Goal: Task Accomplishment & Management: Manage account settings

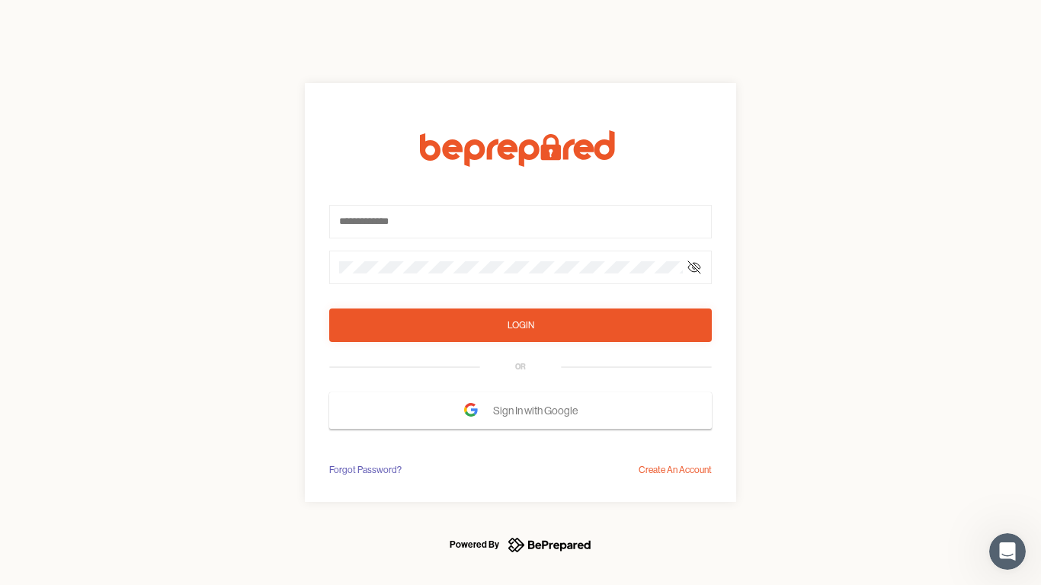
click at [521, 293] on form "Login OR Sign In with Google" at bounding box center [520, 279] width 383 height 299
click at [694, 267] on icon at bounding box center [694, 267] width 12 height 12
click at [521, 325] on div "Login" at bounding box center [521, 325] width 27 height 15
click at [521, 411] on span "Sign In with Google" at bounding box center [539, 410] width 92 height 27
click at [362, 470] on div "Forgot Password?" at bounding box center [365, 470] width 72 height 15
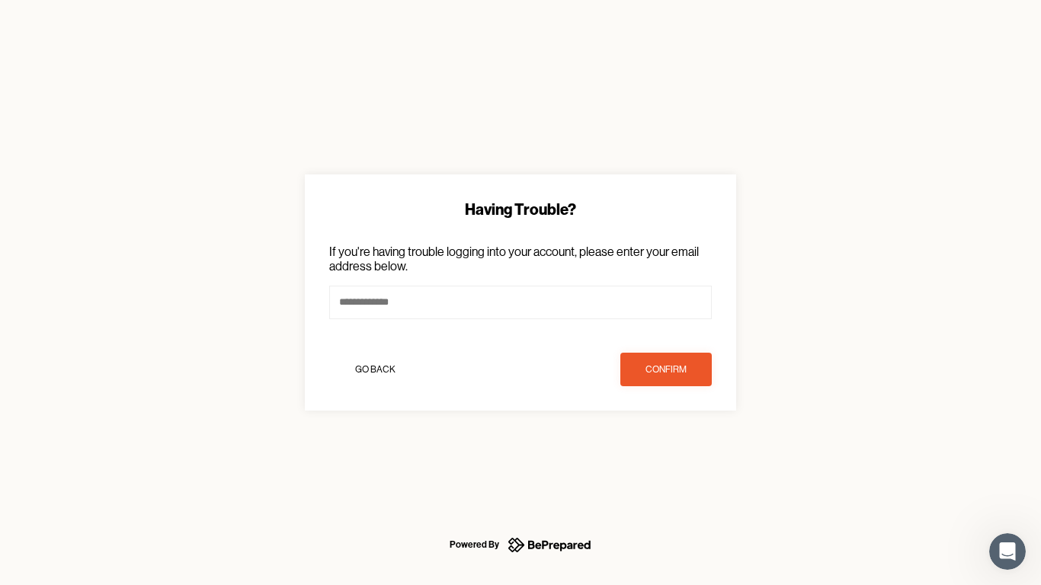
click at [677, 470] on div "Having Trouble? If you're having trouble logging into your account, please ente…" at bounding box center [520, 292] width 1041 height 585
click at [1008, 552] on icon "Open Intercom Messenger" at bounding box center [1007, 552] width 25 height 25
